Goal: Transaction & Acquisition: Download file/media

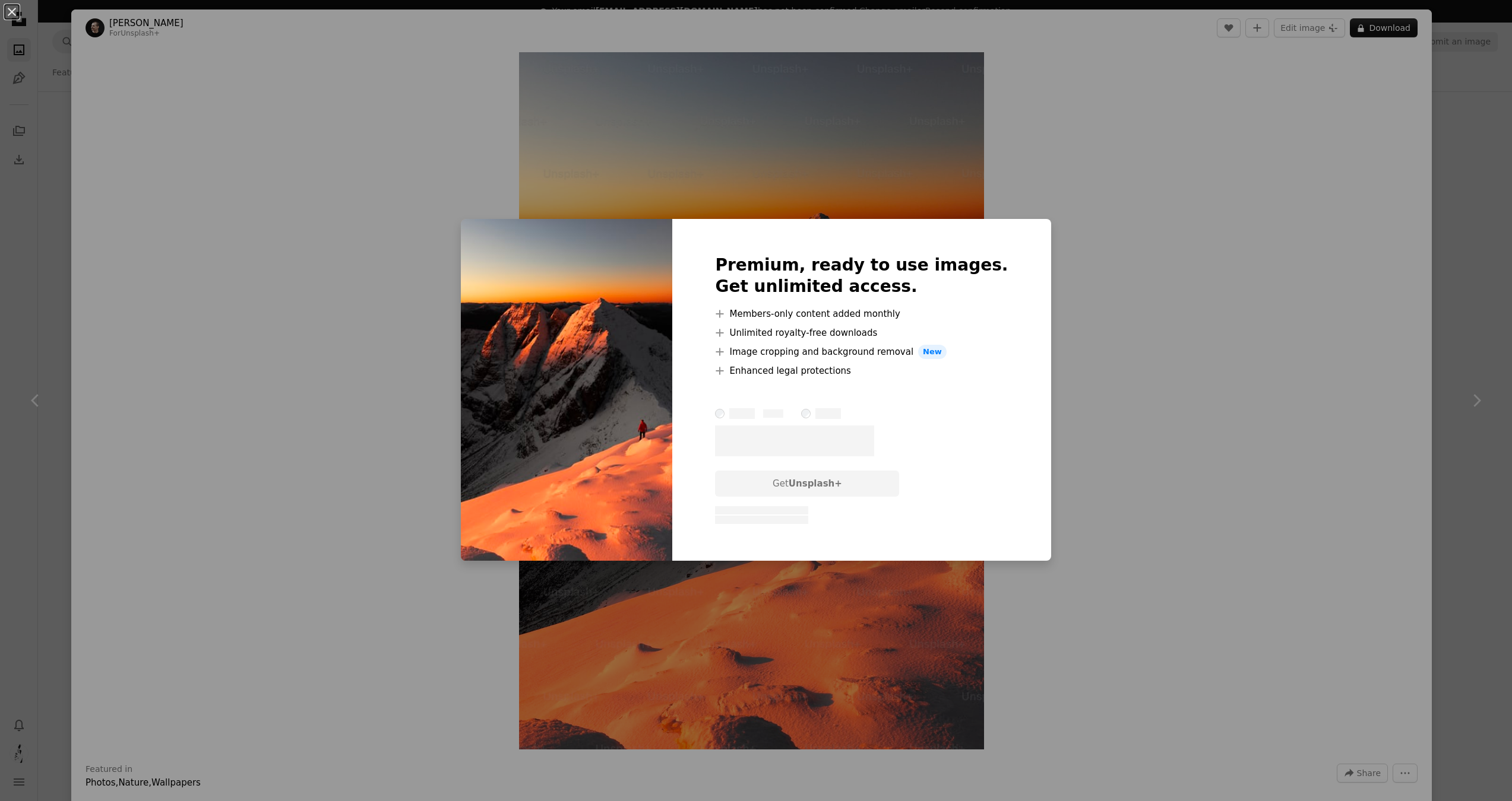
scroll to position [8252, 0]
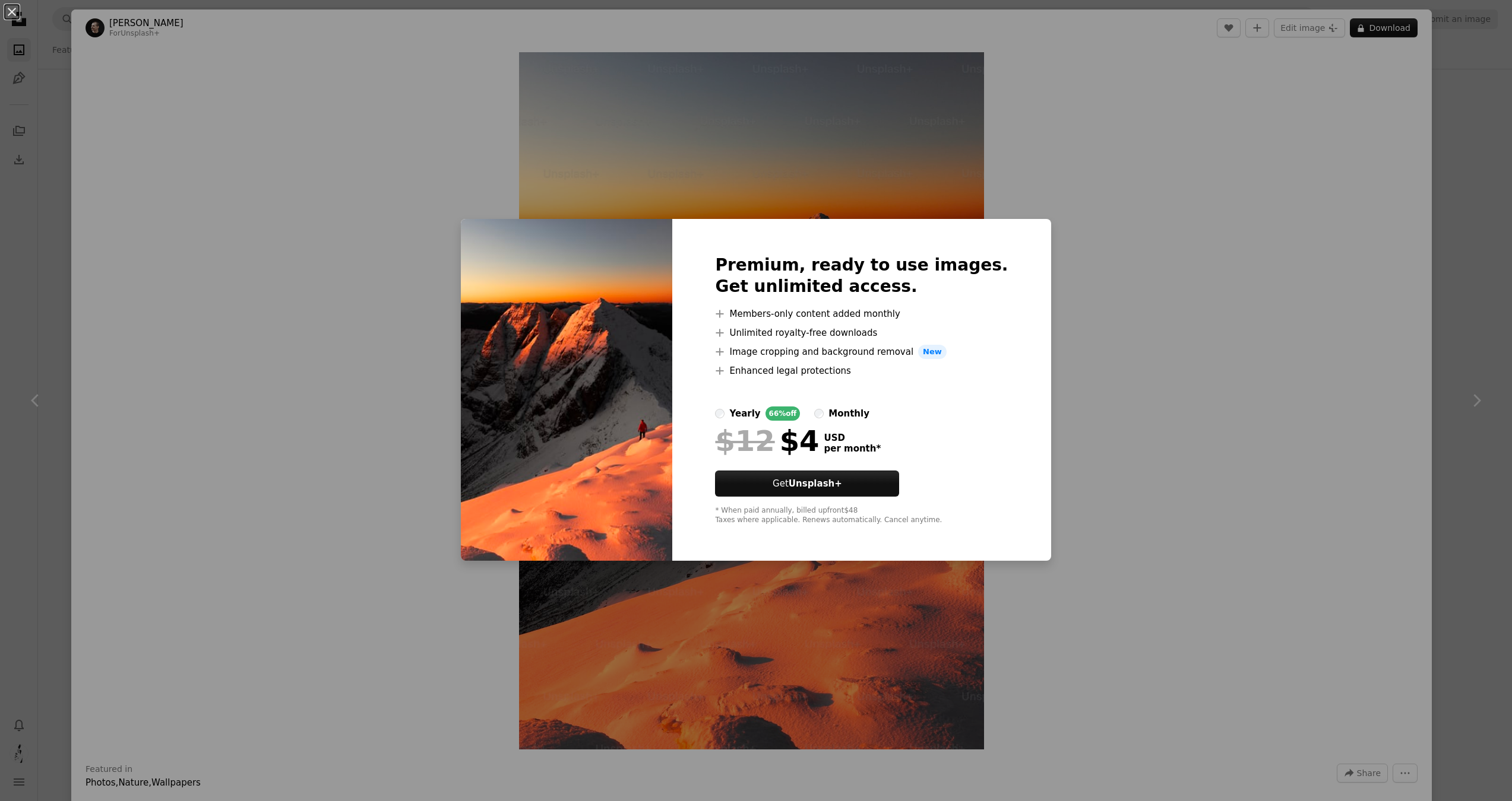
click at [1169, 304] on div "An X shape Premium, ready to use images. Get unlimited access. A plus sign Memb…" at bounding box center [756, 400] width 1512 height 801
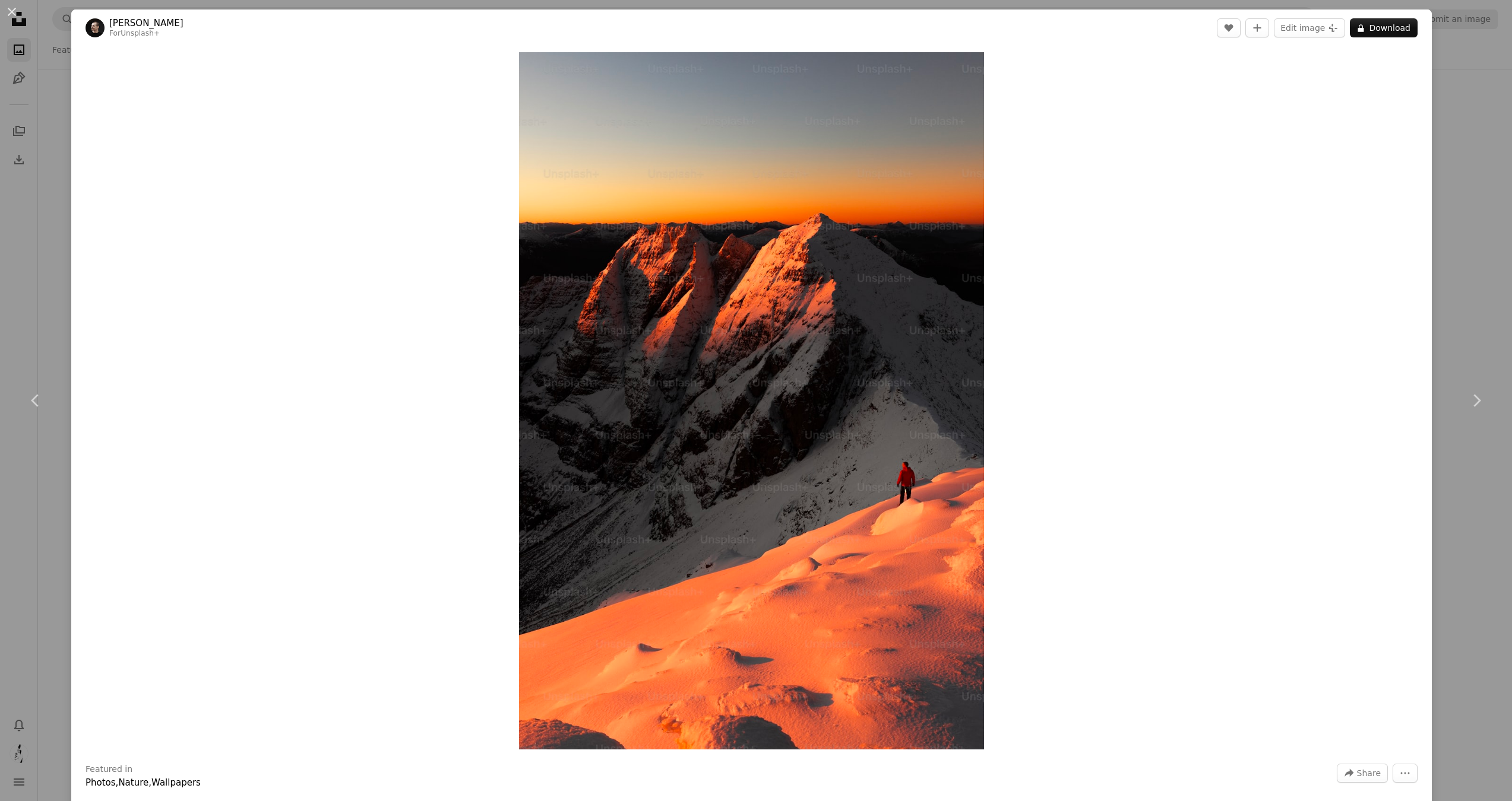
click at [35, 89] on div "An X shape Chevron left Chevron right [PERSON_NAME] For Unsplash+ A heart A plu…" at bounding box center [756, 400] width 1512 height 801
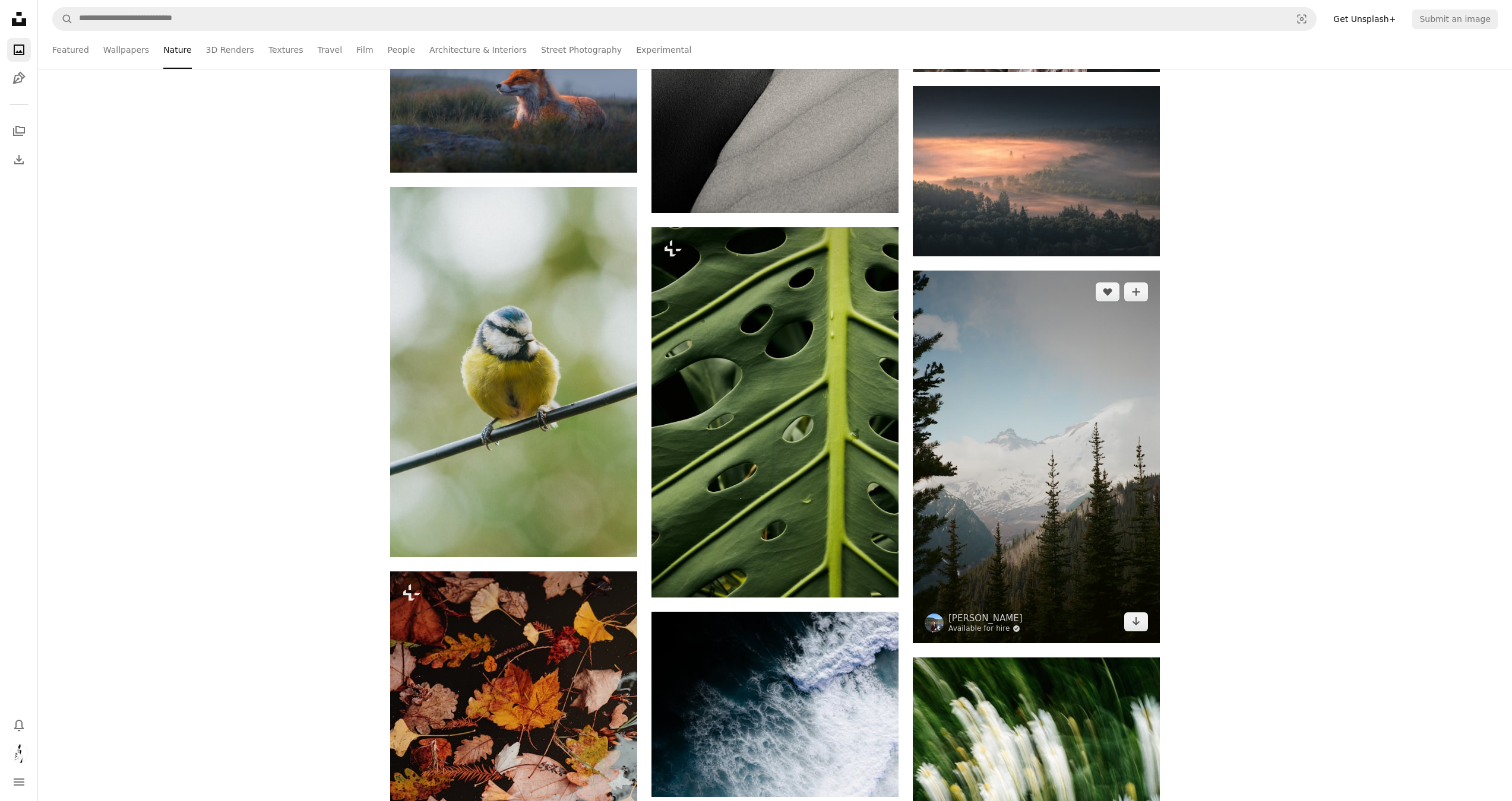
scroll to position [9591, 0]
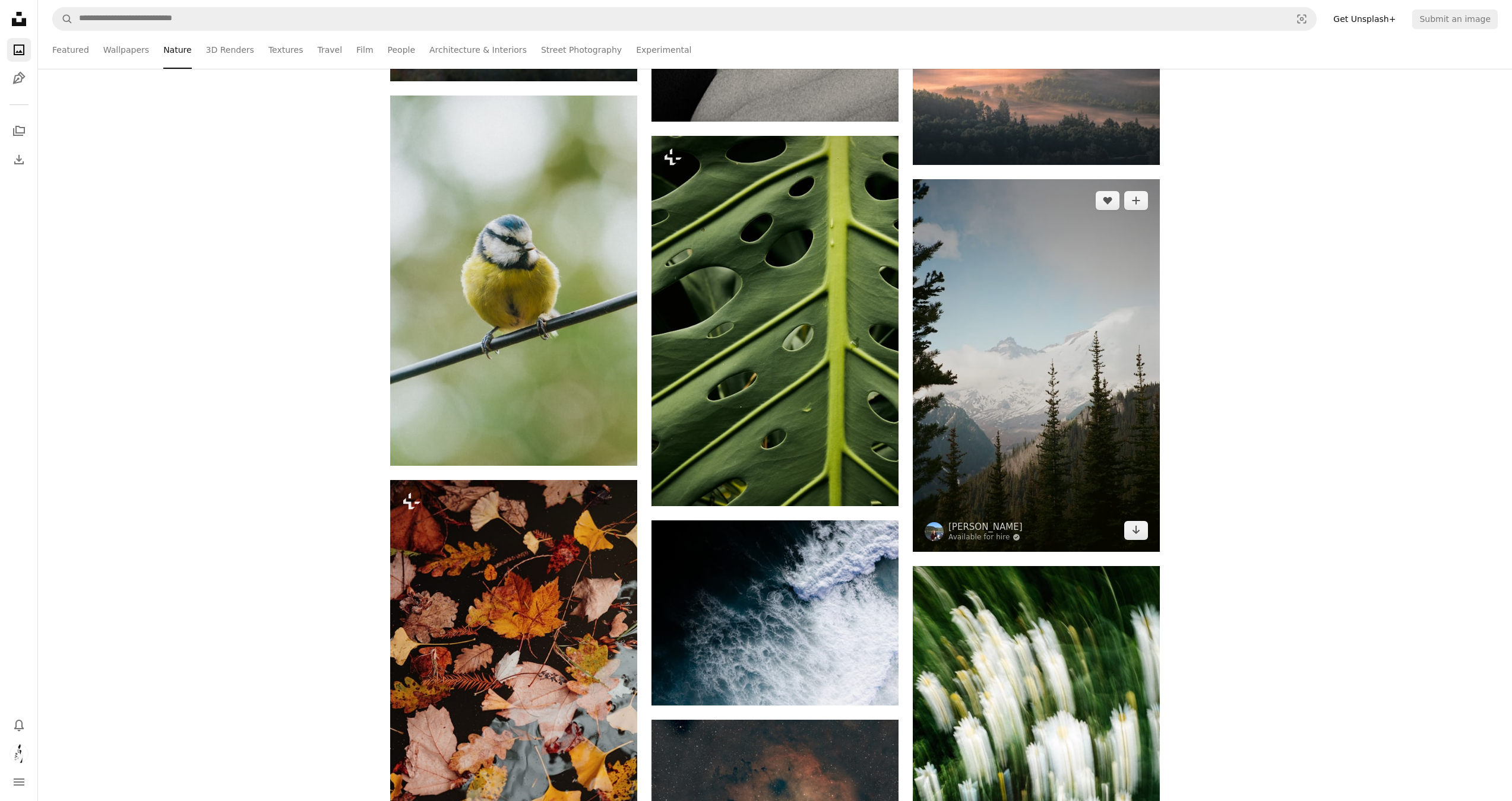
click at [1056, 420] on img at bounding box center [1036, 365] width 247 height 372
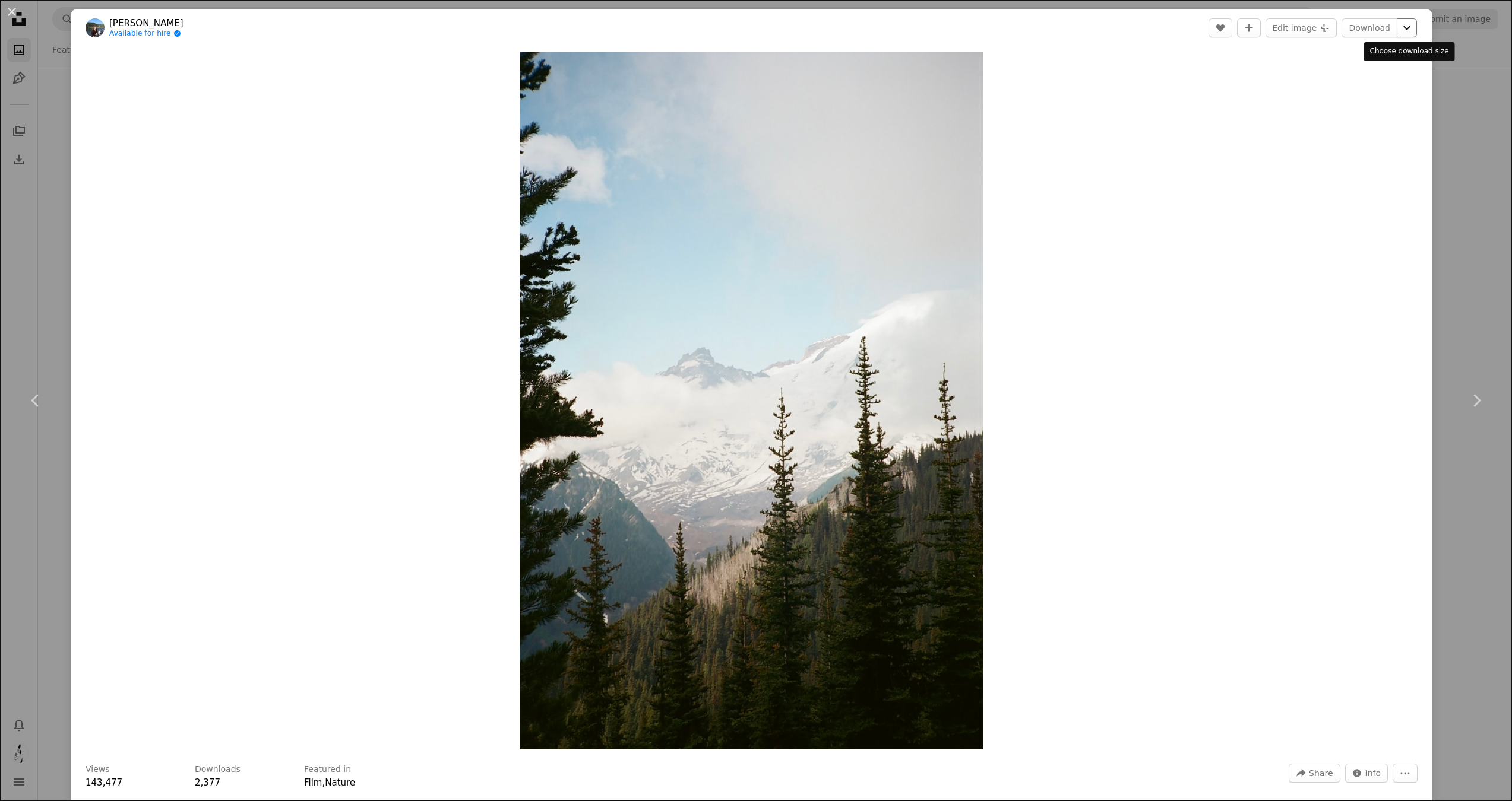
click at [1399, 31] on icon "Chevron down" at bounding box center [1407, 28] width 19 height 14
click at [1359, 110] on span "( 2075 x 3130 )" at bounding box center [1387, 110] width 59 height 9
